Goal: Transaction & Acquisition: Subscribe to service/newsletter

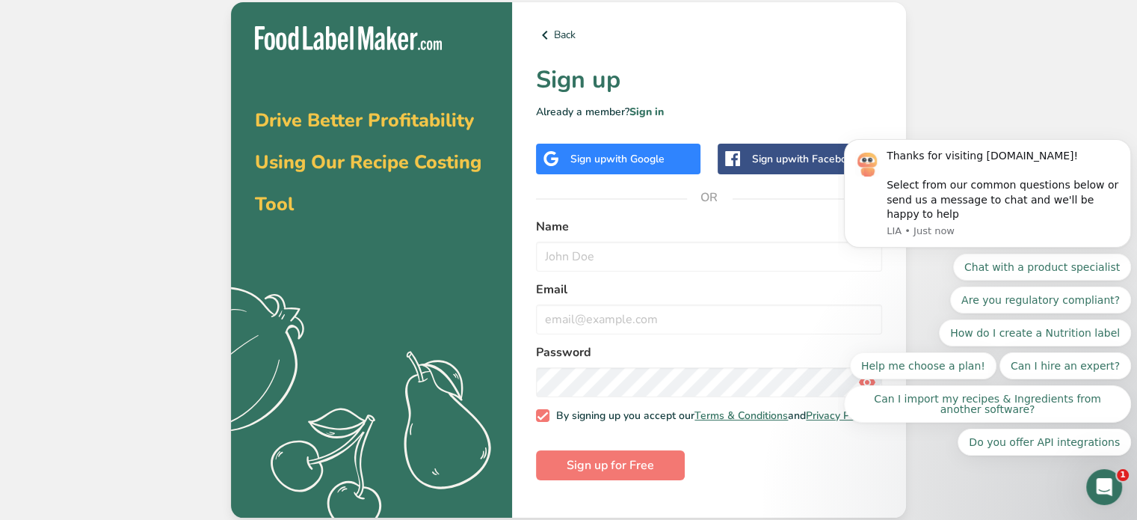
click at [521, 230] on div "Back Sign up Already a member? Sign in Sign up with Google Sign up with Faceboo…" at bounding box center [709, 260] width 394 height 516
click at [562, 250] on input "text" at bounding box center [709, 256] width 346 height 30
type input "[PERSON_NAME]"
click at [574, 325] on input "email" at bounding box center [709, 319] width 346 height 30
type input "[EMAIL_ADDRESS][DOMAIN_NAME]"
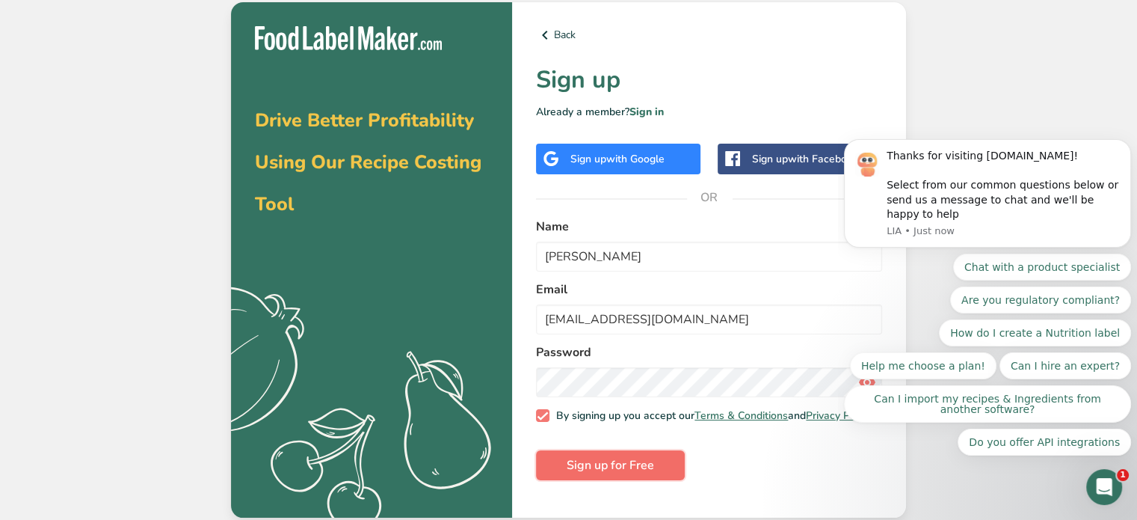
click at [595, 474] on span "Sign up for Free" at bounding box center [610, 465] width 87 height 18
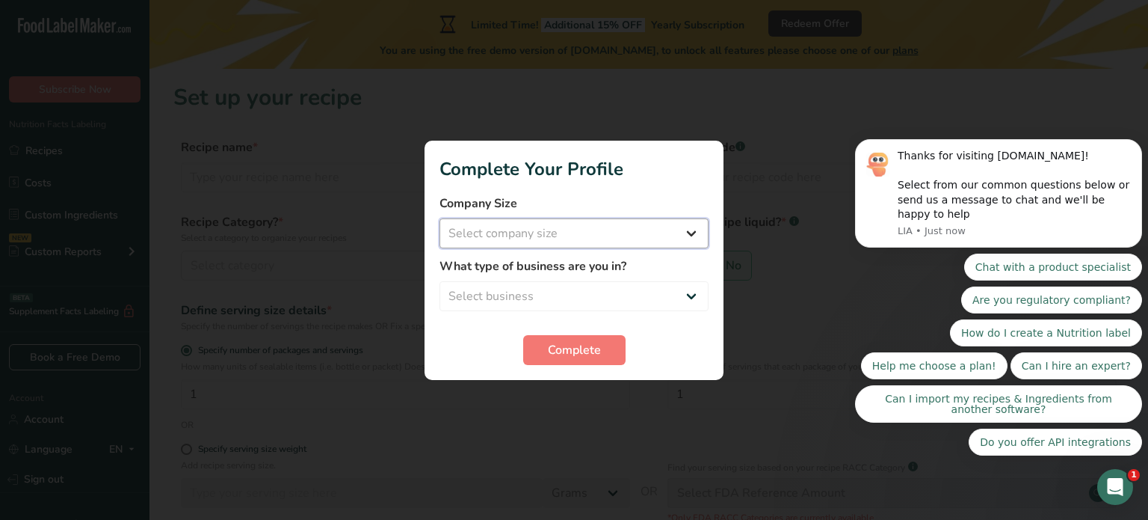
click at [595, 230] on select "Select company size Fewer than 10 Employees 10 to 50 Employees 51 to 500 Employ…" at bounding box center [574, 233] width 269 height 30
select select "1"
click at [440, 218] on select "Select company size Fewer than 10 Employees 10 to 50 Employees 51 to 500 Employ…" at bounding box center [574, 233] width 269 height 30
click at [553, 297] on select "Select business Packaged Food Manufacturer Restaurant & Cafe Bakery Meal Plans …" at bounding box center [574, 296] width 269 height 30
select select "1"
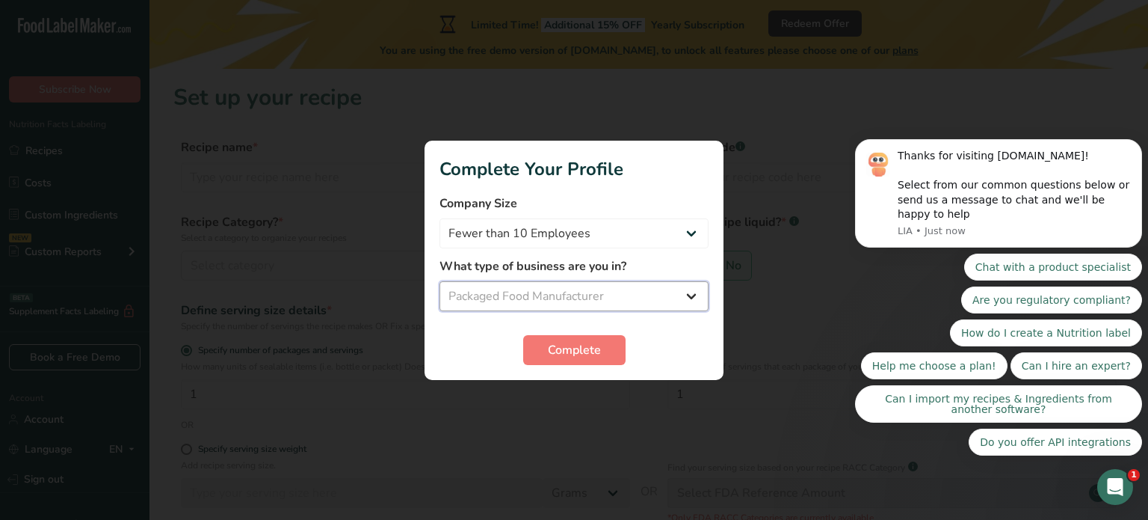
click at [440, 281] on select "Select business Packaged Food Manufacturer Restaurant & Cafe Bakery Meal Plans …" at bounding box center [574, 296] width 269 height 30
click at [565, 357] on span "Complete" at bounding box center [574, 350] width 53 height 18
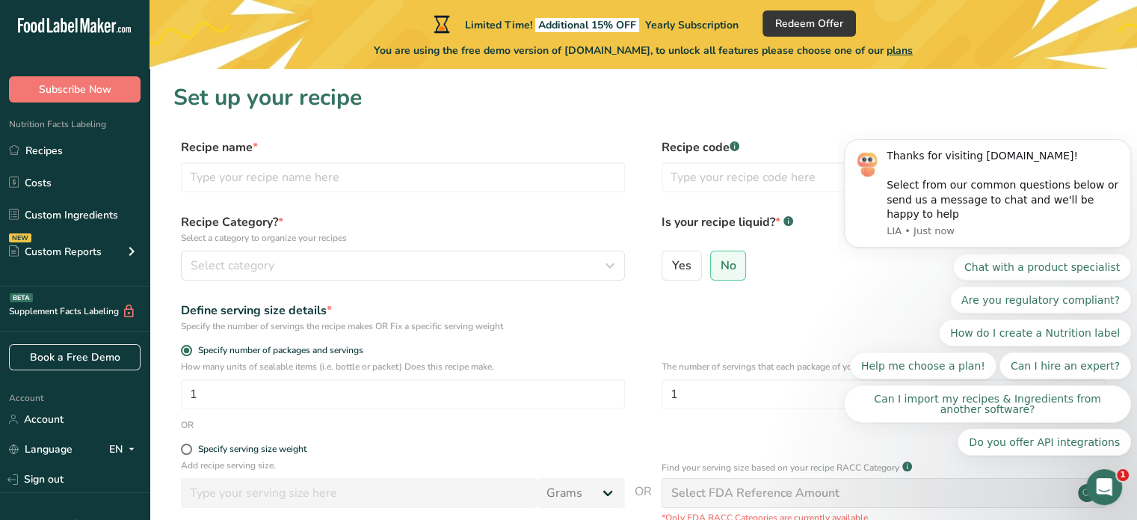
scroll to position [191, 0]
